Goal: Information Seeking & Learning: Learn about a topic

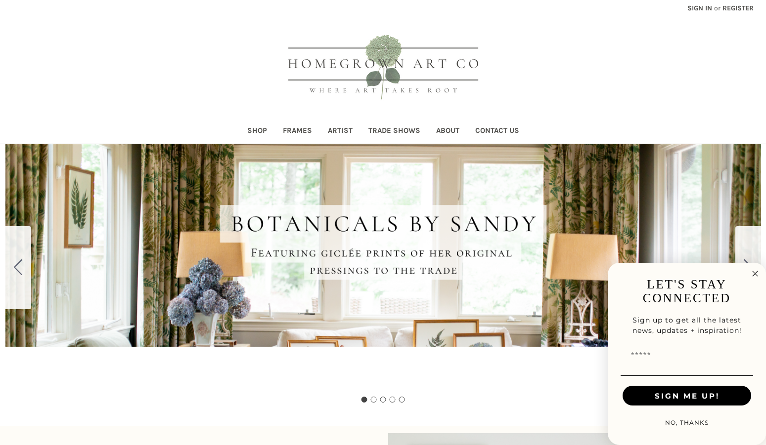
scroll to position [13, 0]
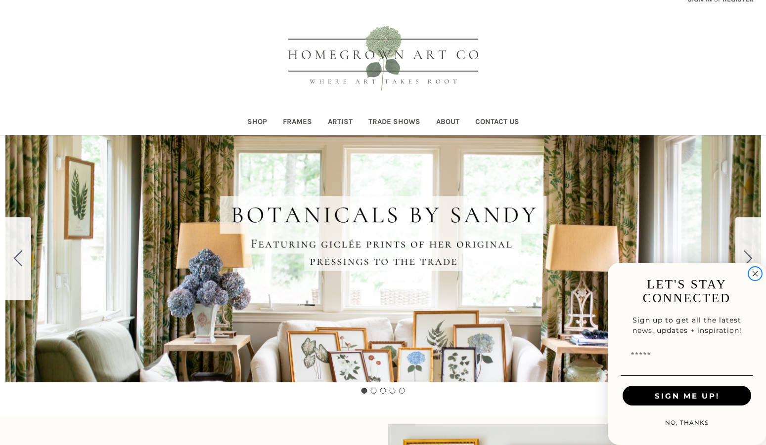
click at [755, 274] on icon "Close dialog" at bounding box center [754, 274] width 5 height 5
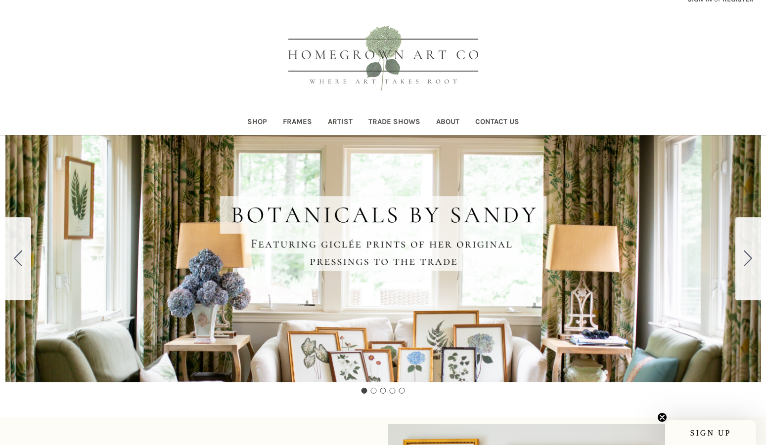
click at [260, 122] on link "Shop" at bounding box center [257, 123] width 36 height 24
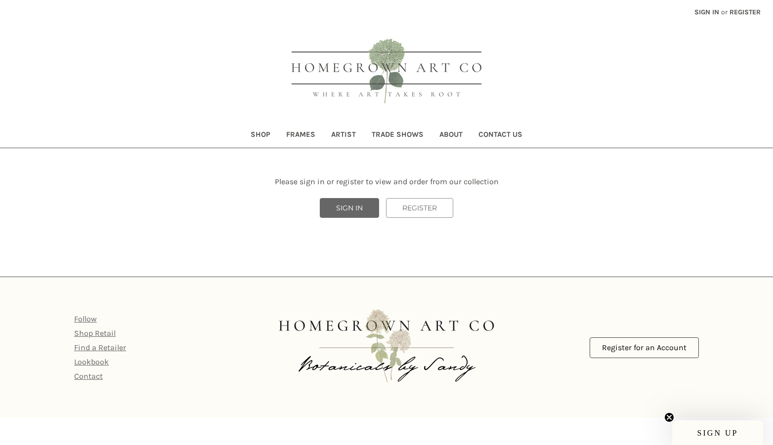
click at [356, 210] on link "SIGN IN" at bounding box center [349, 208] width 59 height 20
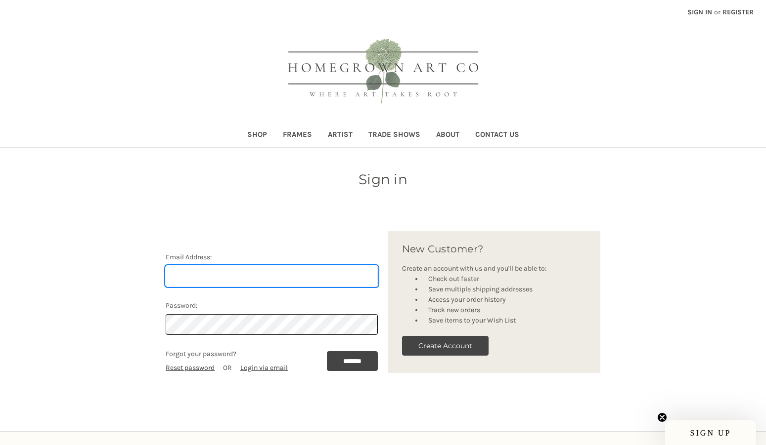
type input "[PERSON_NAME][EMAIL_ADDRESS][DOMAIN_NAME]"
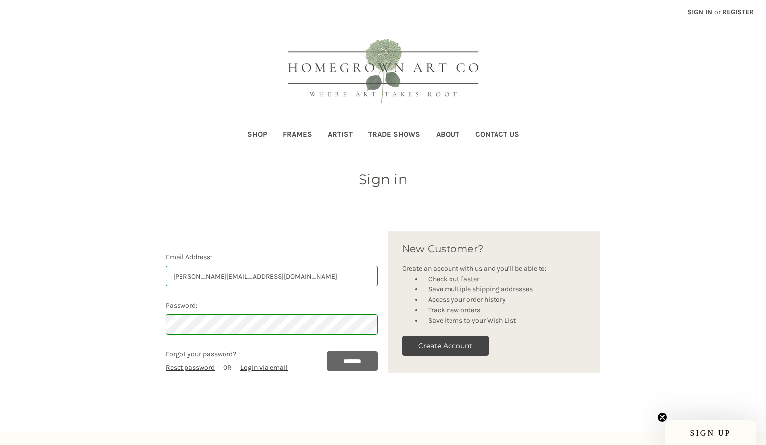
click at [351, 359] on input "*******" at bounding box center [352, 361] width 51 height 20
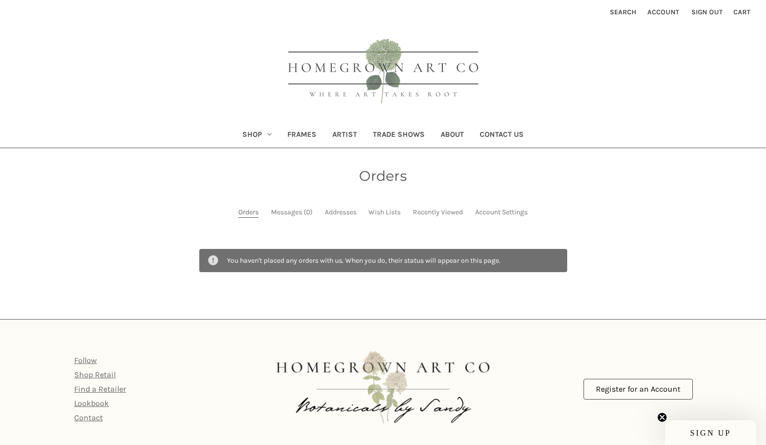
click at [259, 134] on link "Shop" at bounding box center [256, 136] width 45 height 24
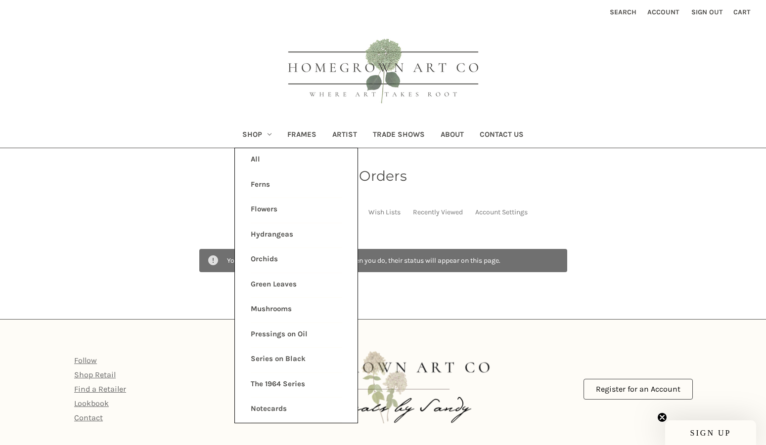
click at [265, 282] on link "Green Leaves" at bounding box center [296, 285] width 91 height 25
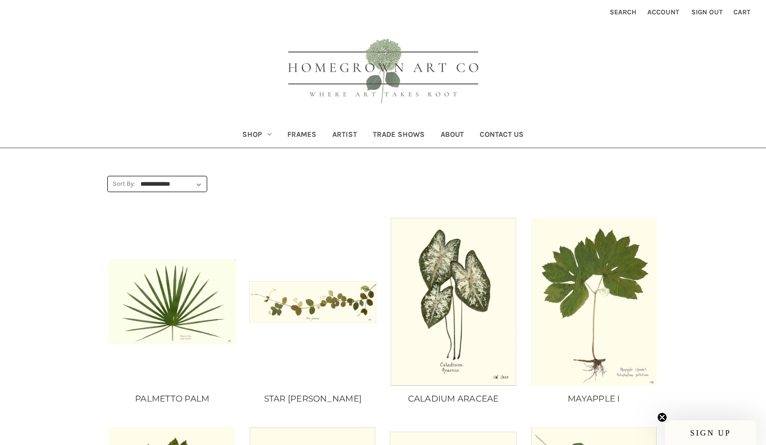
click at [258, 134] on link "Shop" at bounding box center [256, 136] width 45 height 24
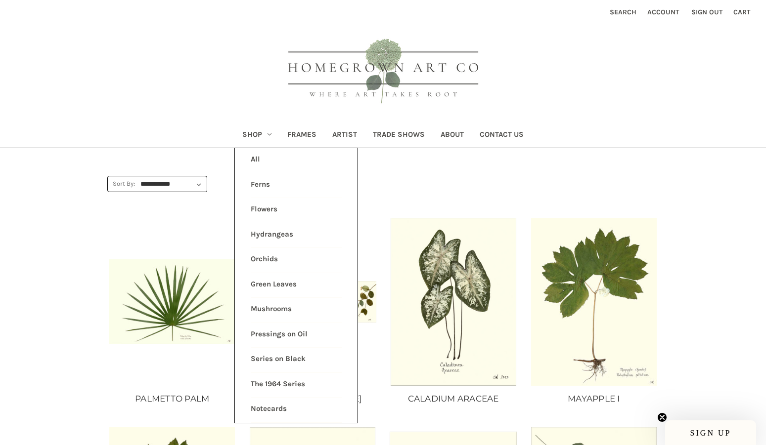
click at [270, 183] on link "Ferns" at bounding box center [296, 186] width 91 height 25
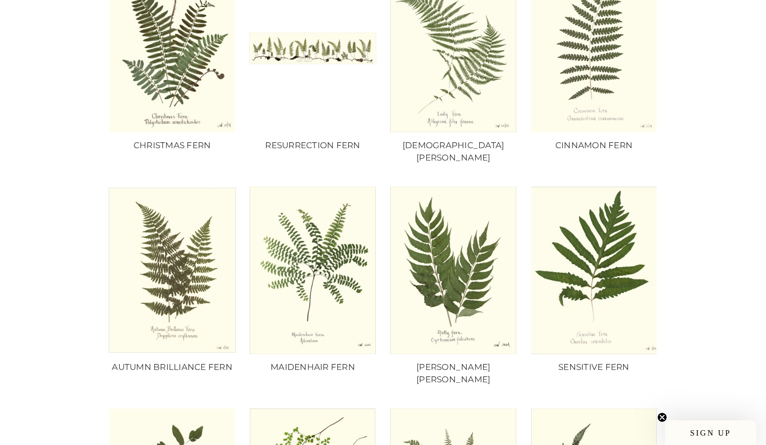
scroll to position [189, 0]
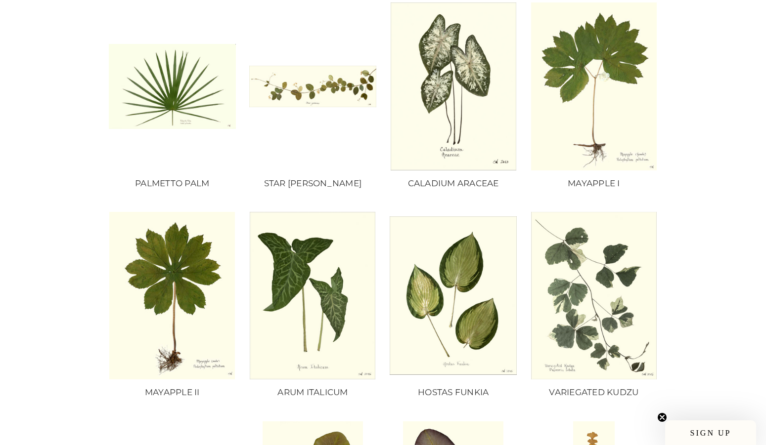
scroll to position [277, 0]
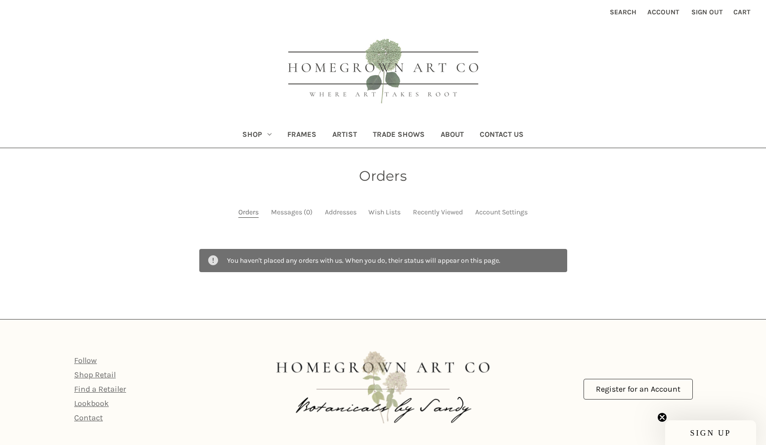
click at [258, 133] on link "Shop" at bounding box center [256, 136] width 45 height 24
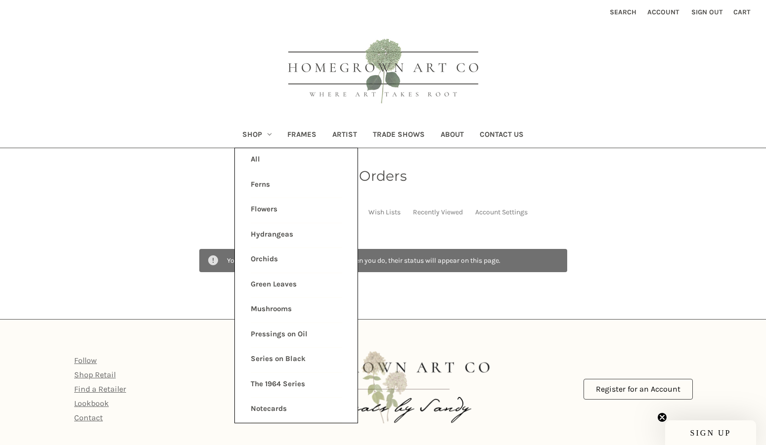
click at [267, 207] on link "Flowers" at bounding box center [296, 210] width 91 height 25
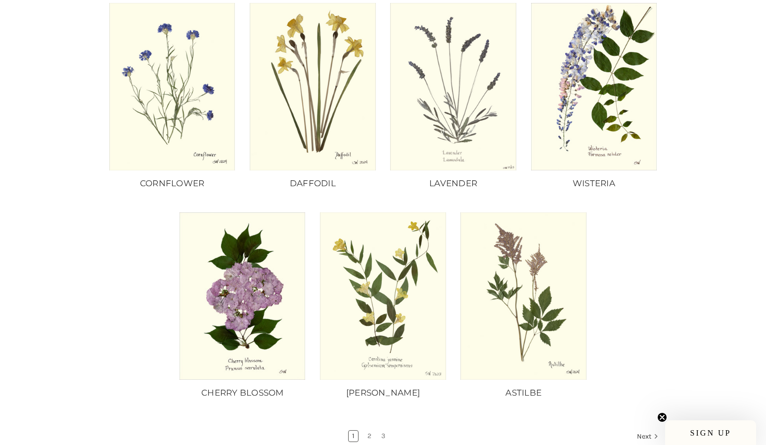
scroll to position [697, 0]
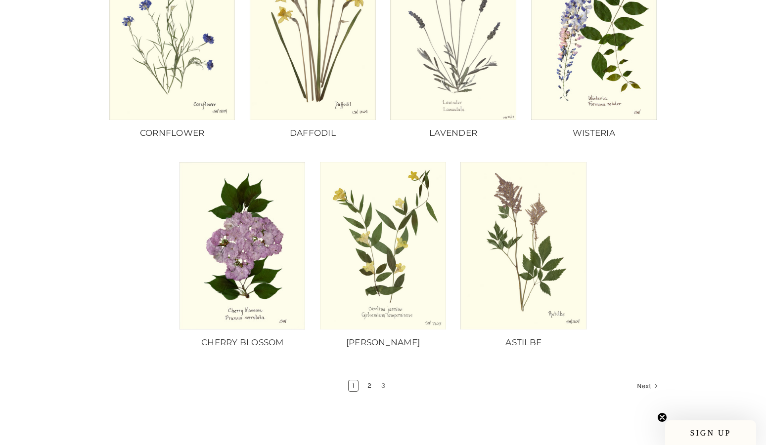
click at [367, 381] on link "2" at bounding box center [369, 386] width 11 height 11
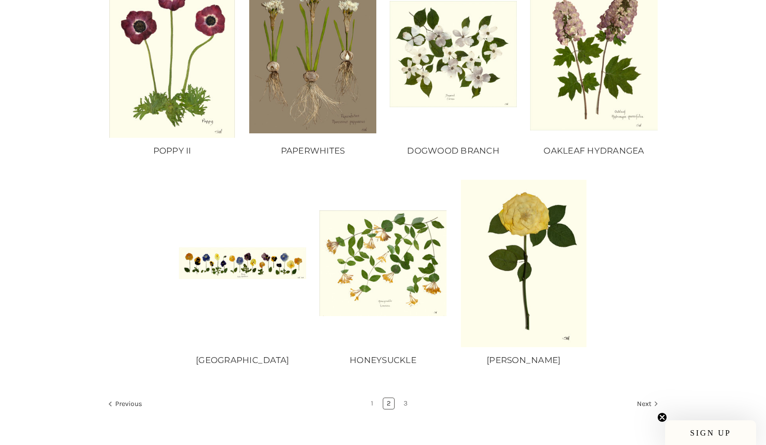
scroll to position [755, 0]
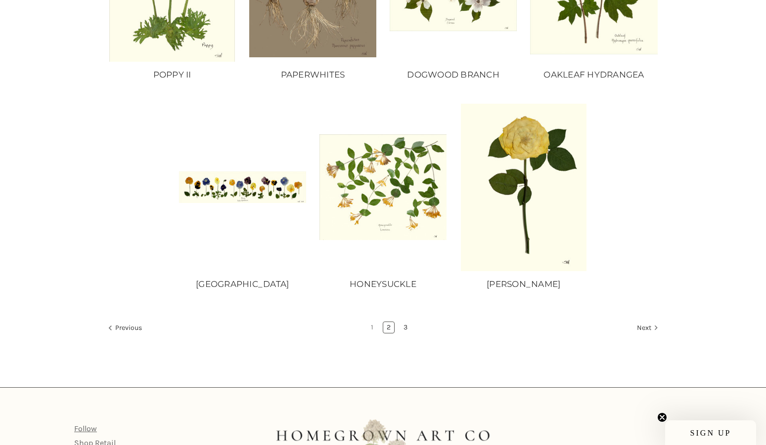
click at [404, 324] on link "3" at bounding box center [405, 327] width 11 height 11
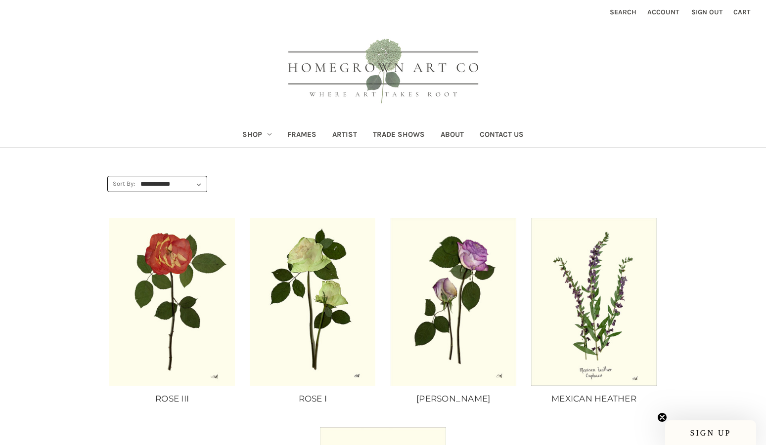
click at [263, 134] on link "Shop" at bounding box center [256, 136] width 45 height 24
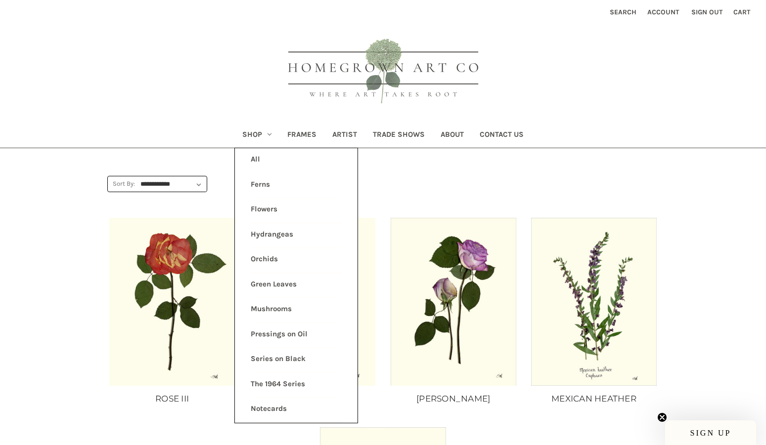
click at [263, 234] on link "Hydrangeas" at bounding box center [296, 235] width 91 height 25
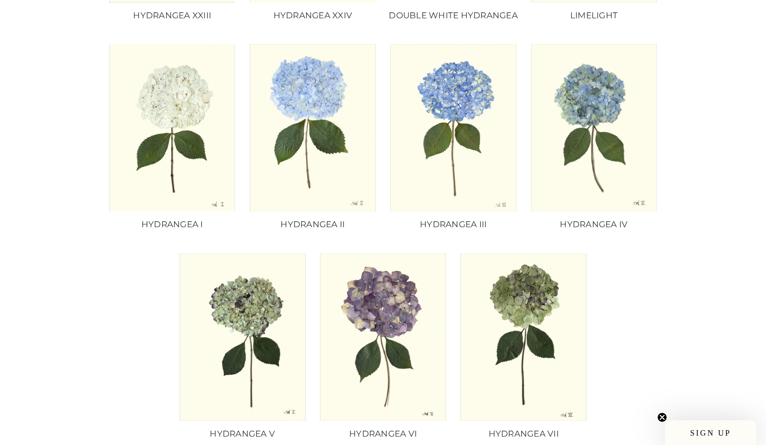
scroll to position [678, 0]
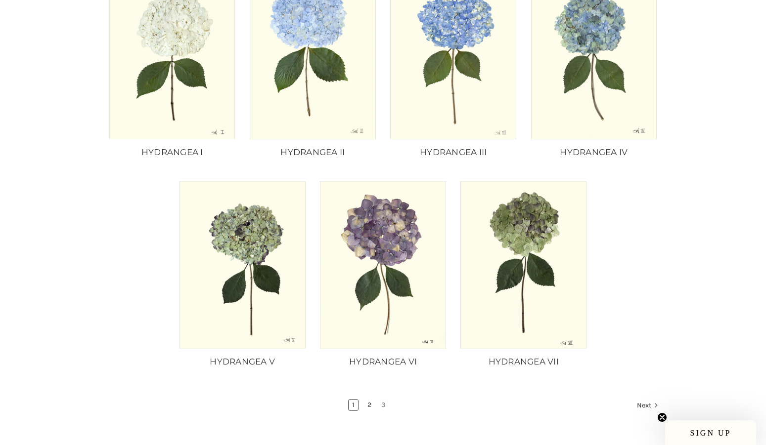
click at [368, 402] on link "2" at bounding box center [369, 405] width 11 height 11
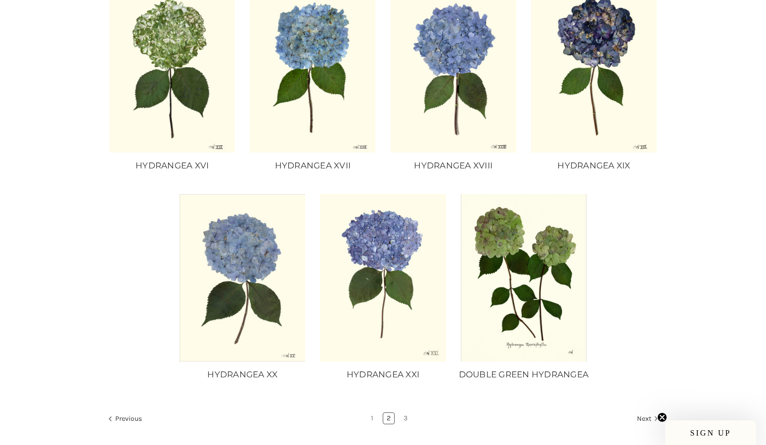
scroll to position [716, 0]
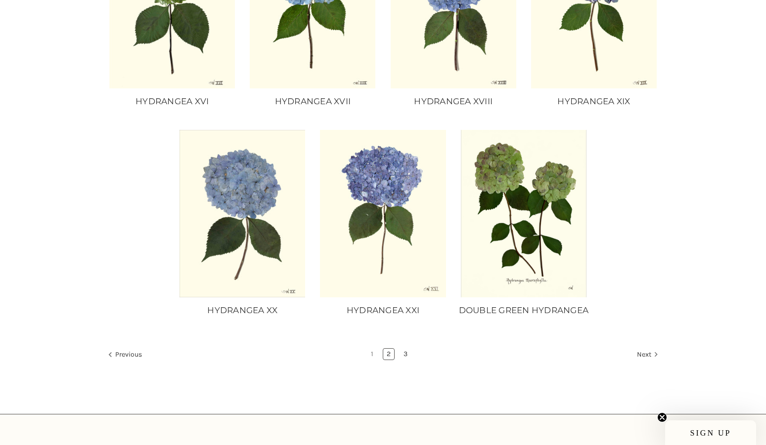
click at [405, 360] on link "3" at bounding box center [405, 354] width 11 height 11
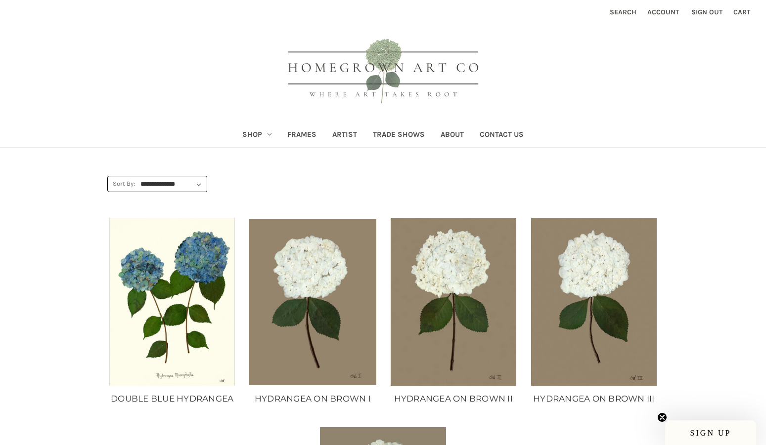
click at [259, 131] on link "Shop" at bounding box center [256, 136] width 45 height 24
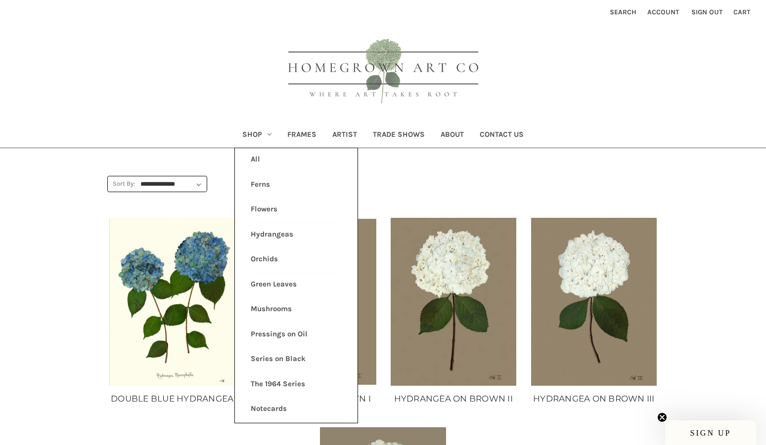
click at [264, 257] on link "Orchids" at bounding box center [296, 260] width 91 height 25
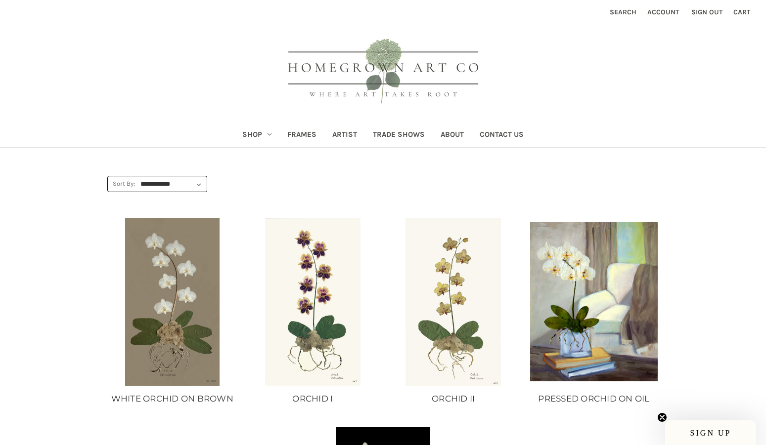
click at [261, 133] on link "Shop" at bounding box center [256, 136] width 45 height 24
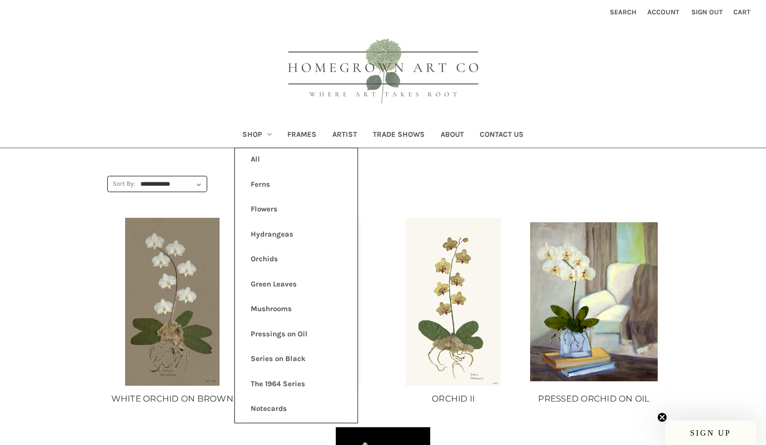
click at [269, 232] on link "Hydrangeas" at bounding box center [296, 235] width 91 height 25
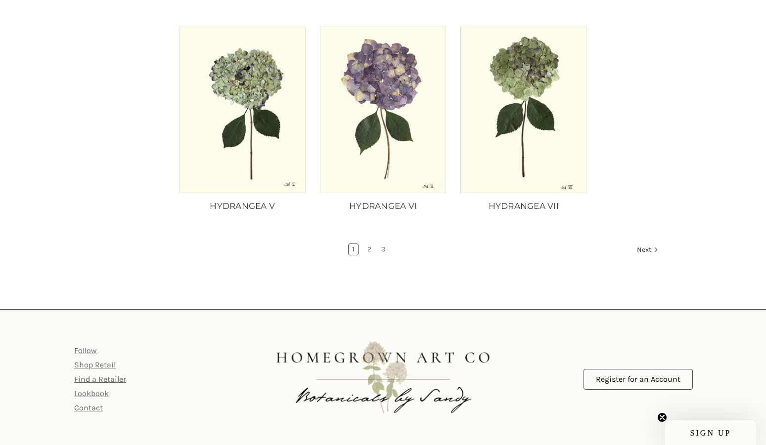
scroll to position [798, 0]
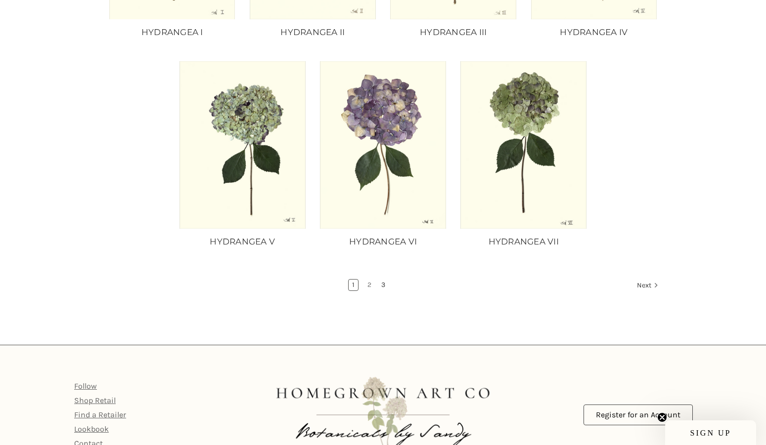
click at [384, 283] on link "3" at bounding box center [383, 285] width 11 height 11
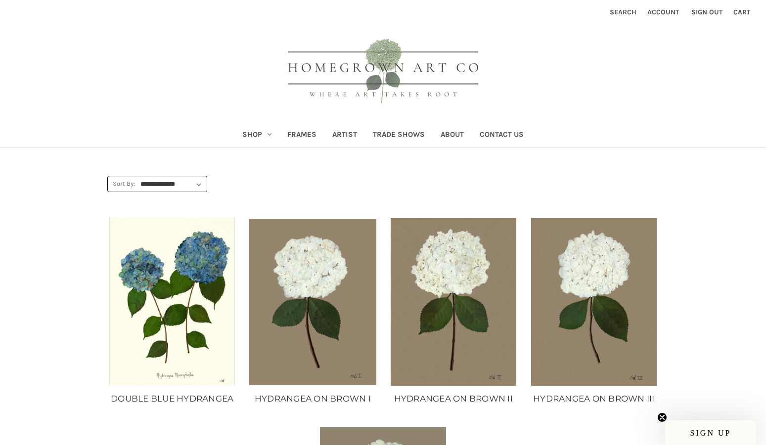
click at [266, 136] on link "Shop" at bounding box center [256, 136] width 45 height 24
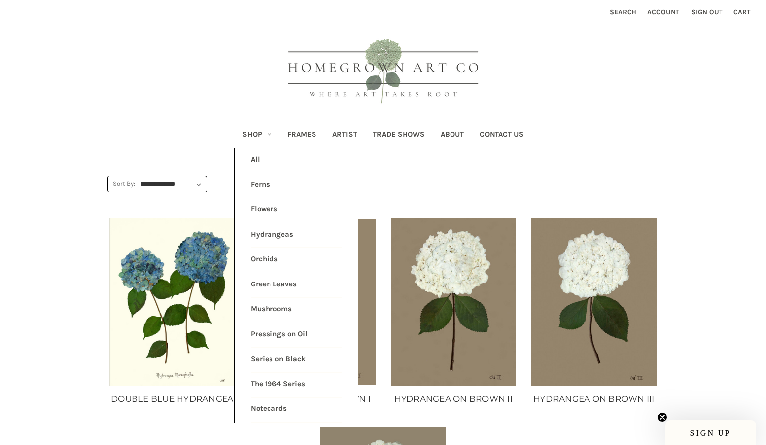
click at [265, 284] on link "Green Leaves" at bounding box center [296, 285] width 91 height 25
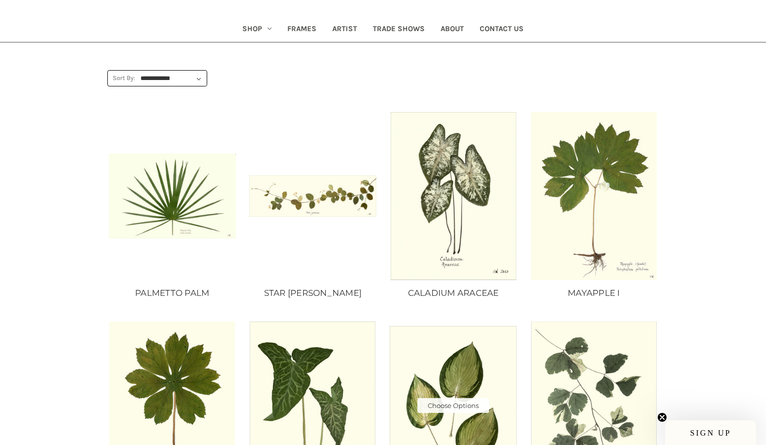
scroll to position [178, 0]
